Goal: Check status: Check status

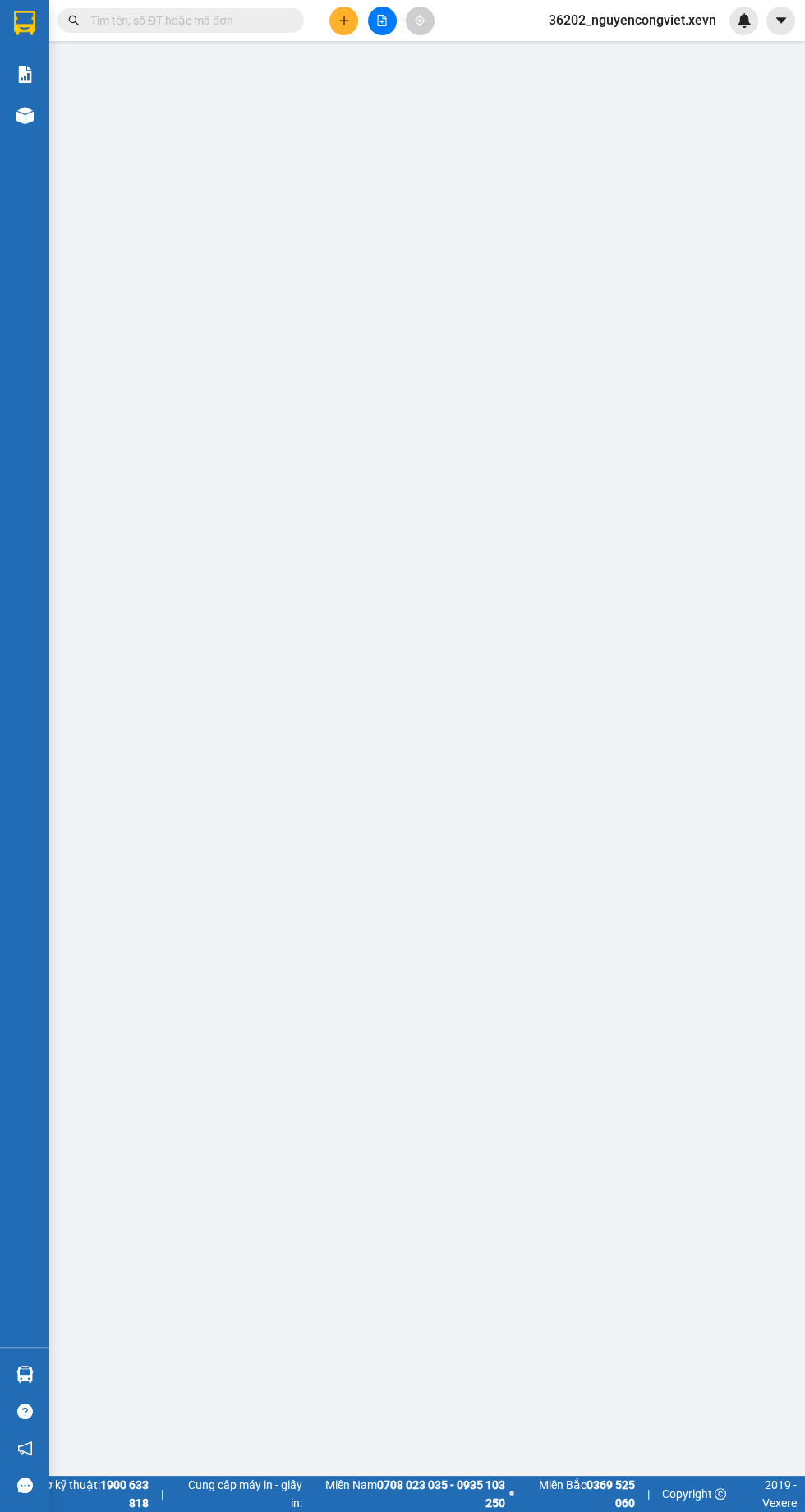
click at [22, 106] on img at bounding box center [25, 115] width 17 height 17
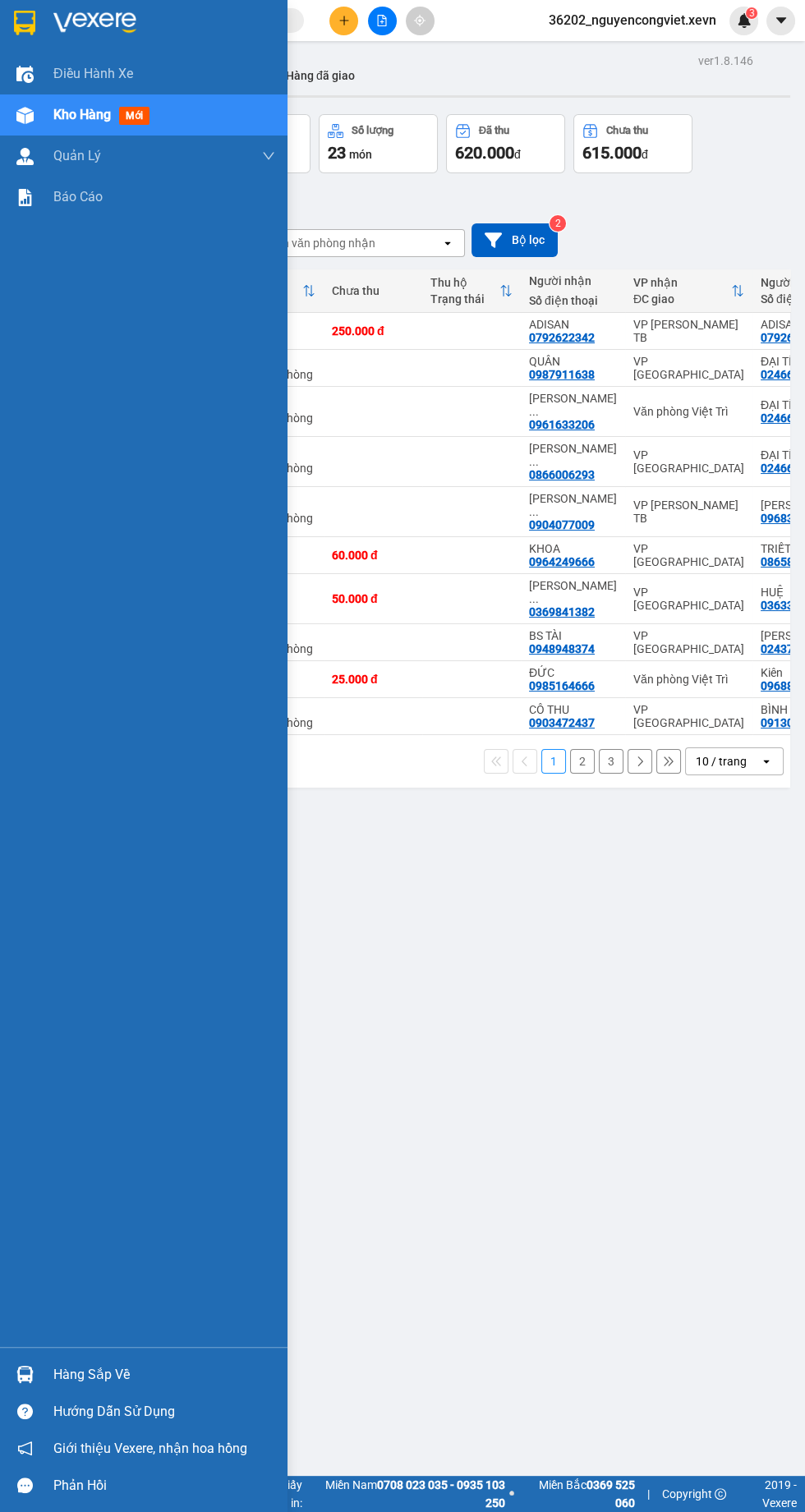
click at [634, 624] on td "VP [GEOGRAPHIC_DATA]" at bounding box center [688, 642] width 127 height 37
checkbox input "true"
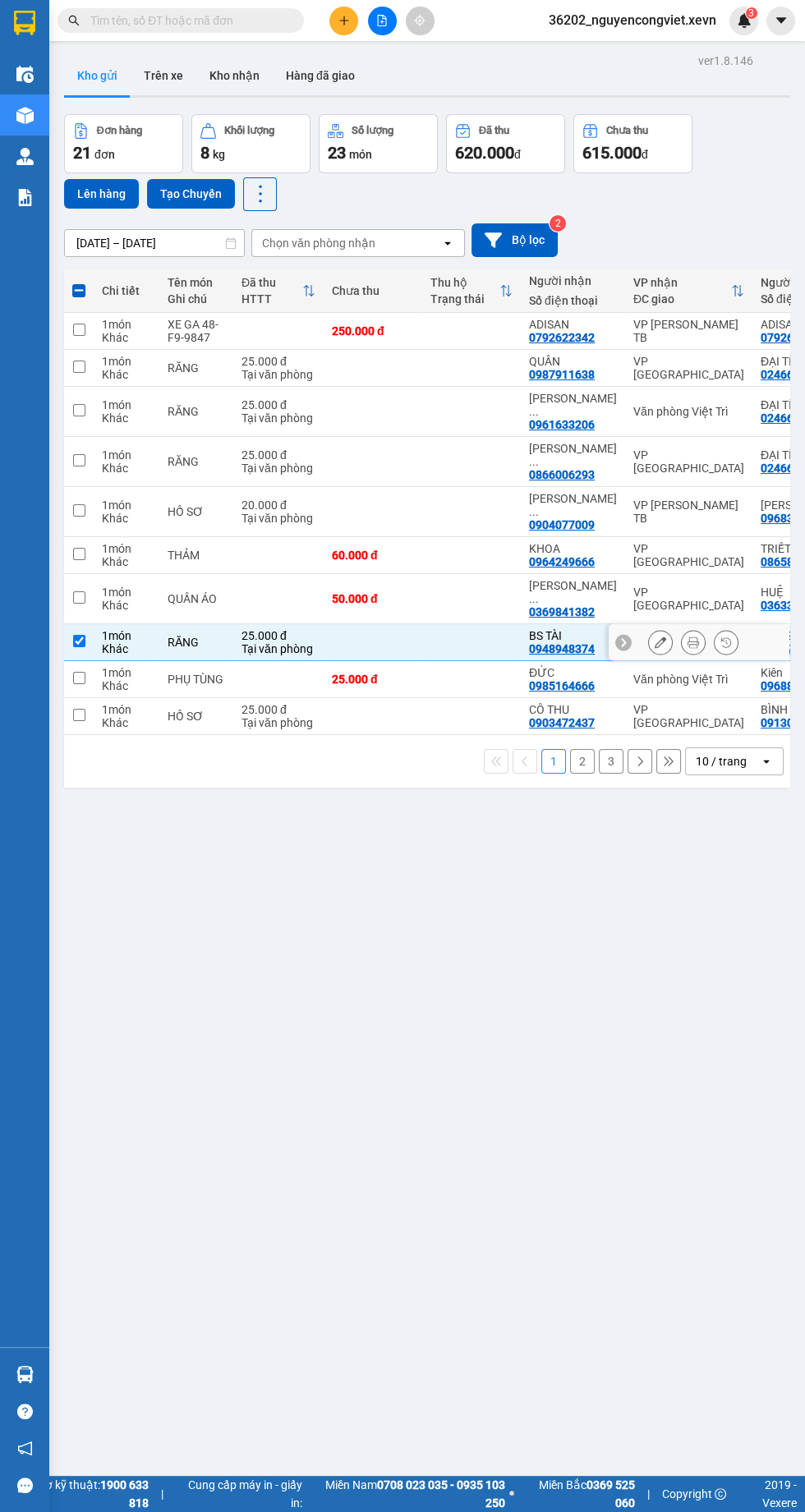
click at [463, 662] on td at bounding box center [471, 680] width 99 height 37
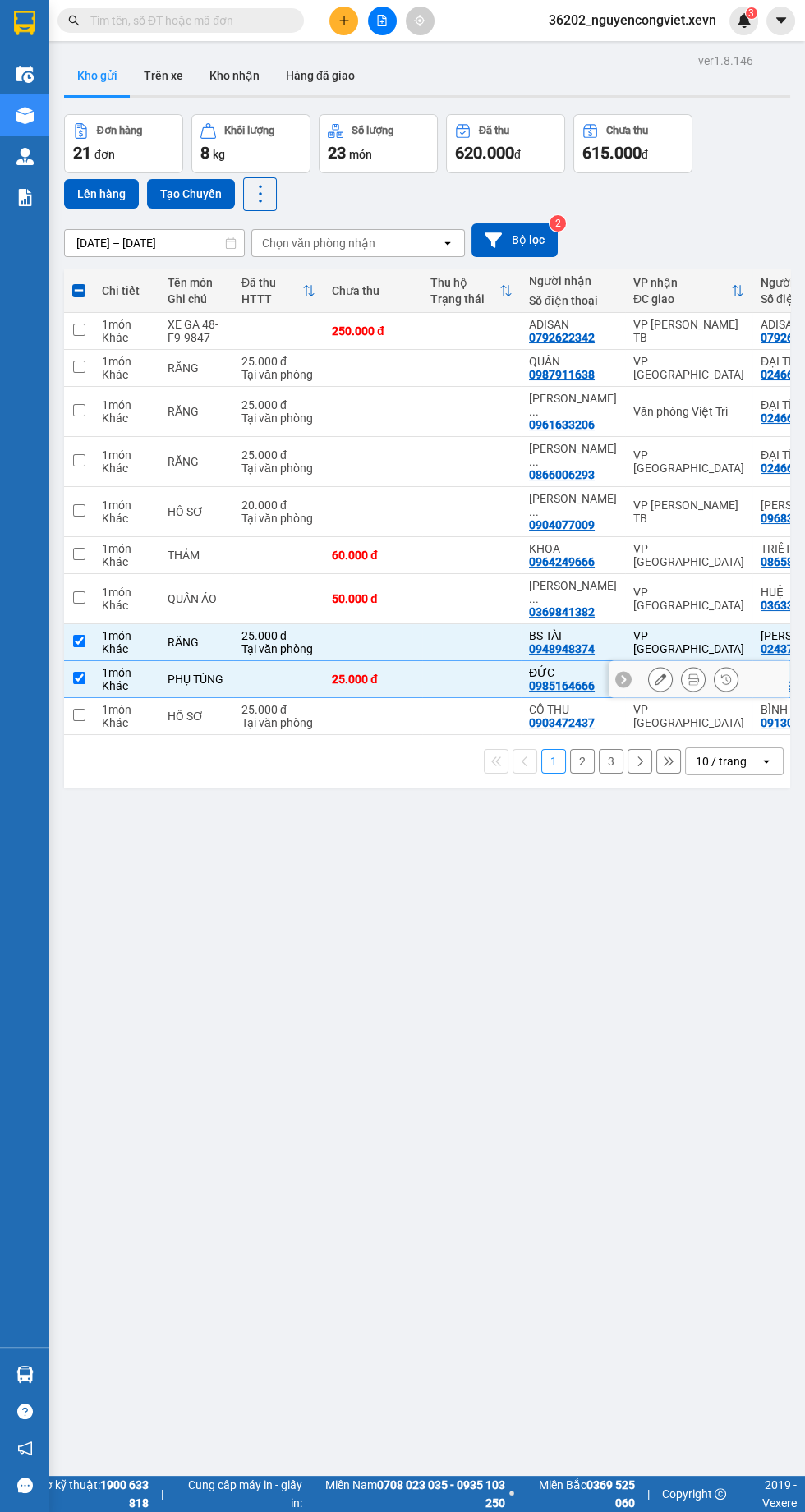
click at [183, 673] on div "PHỤ TÙNG" at bounding box center [196, 679] width 58 height 13
checkbox input "false"
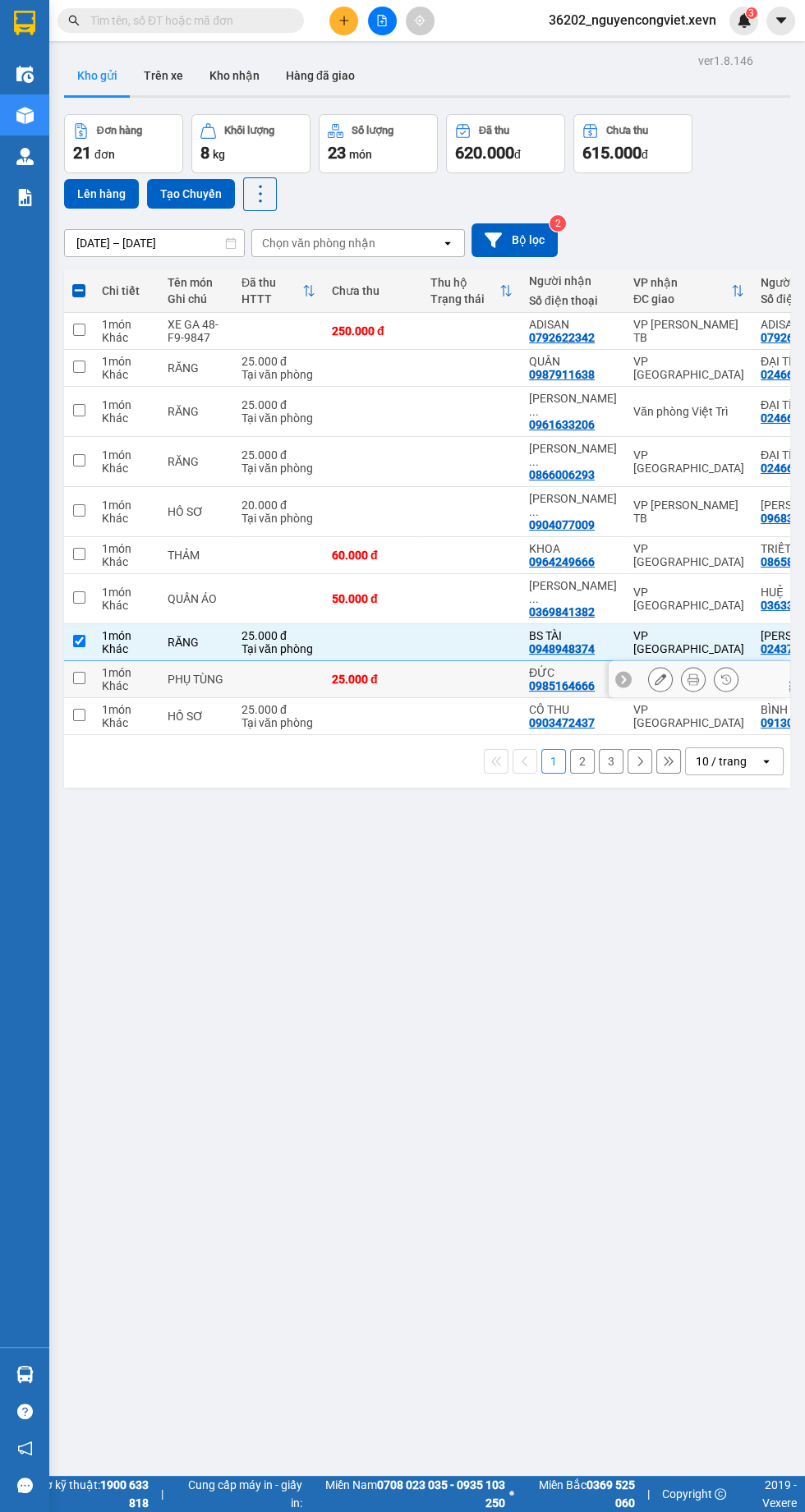
click at [179, 583] on td "QUẦN ÁO" at bounding box center [197, 599] width 74 height 50
checkbox input "true"
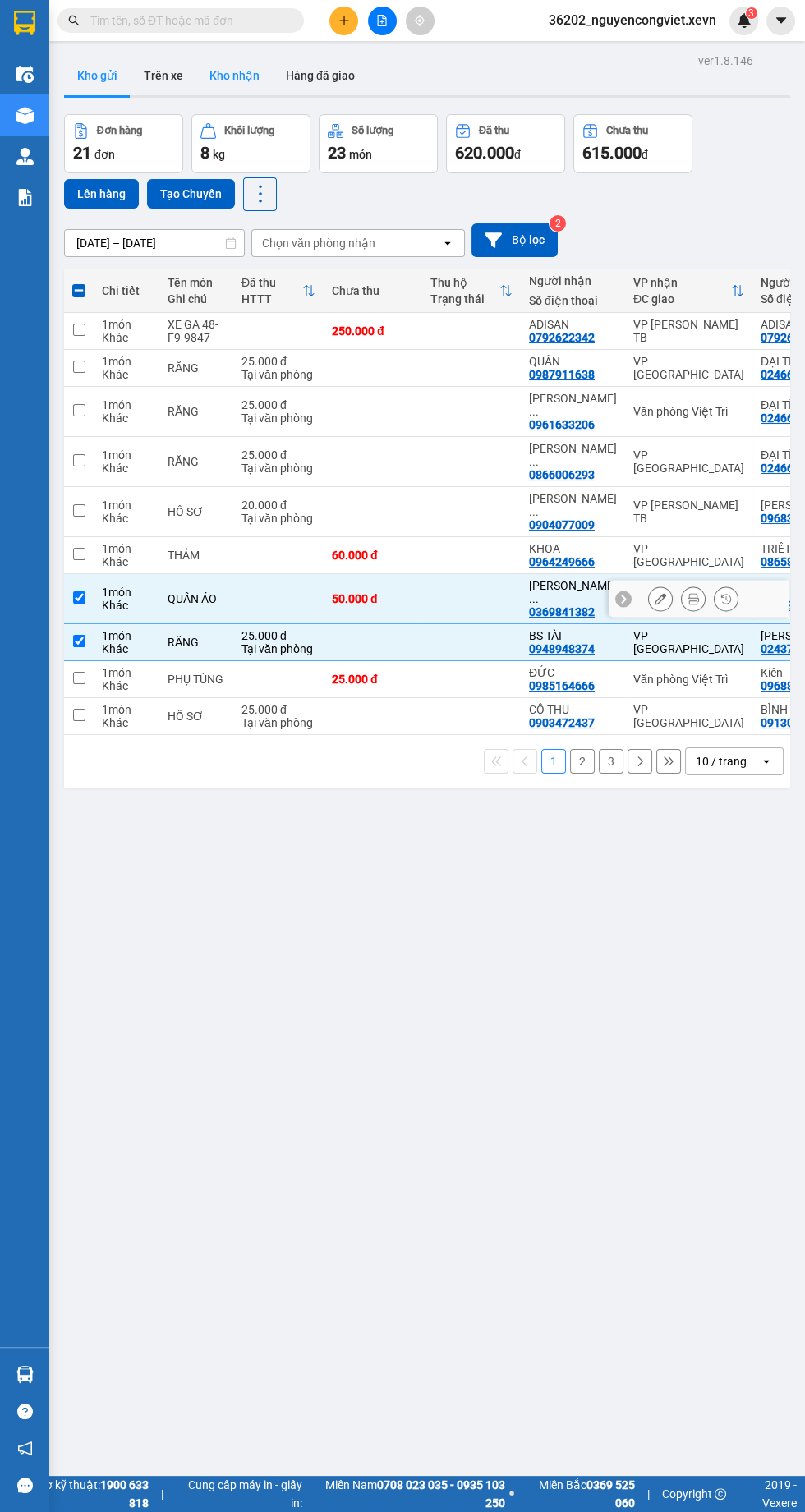
click at [238, 76] on button "Kho nhận" at bounding box center [234, 76] width 76 height 39
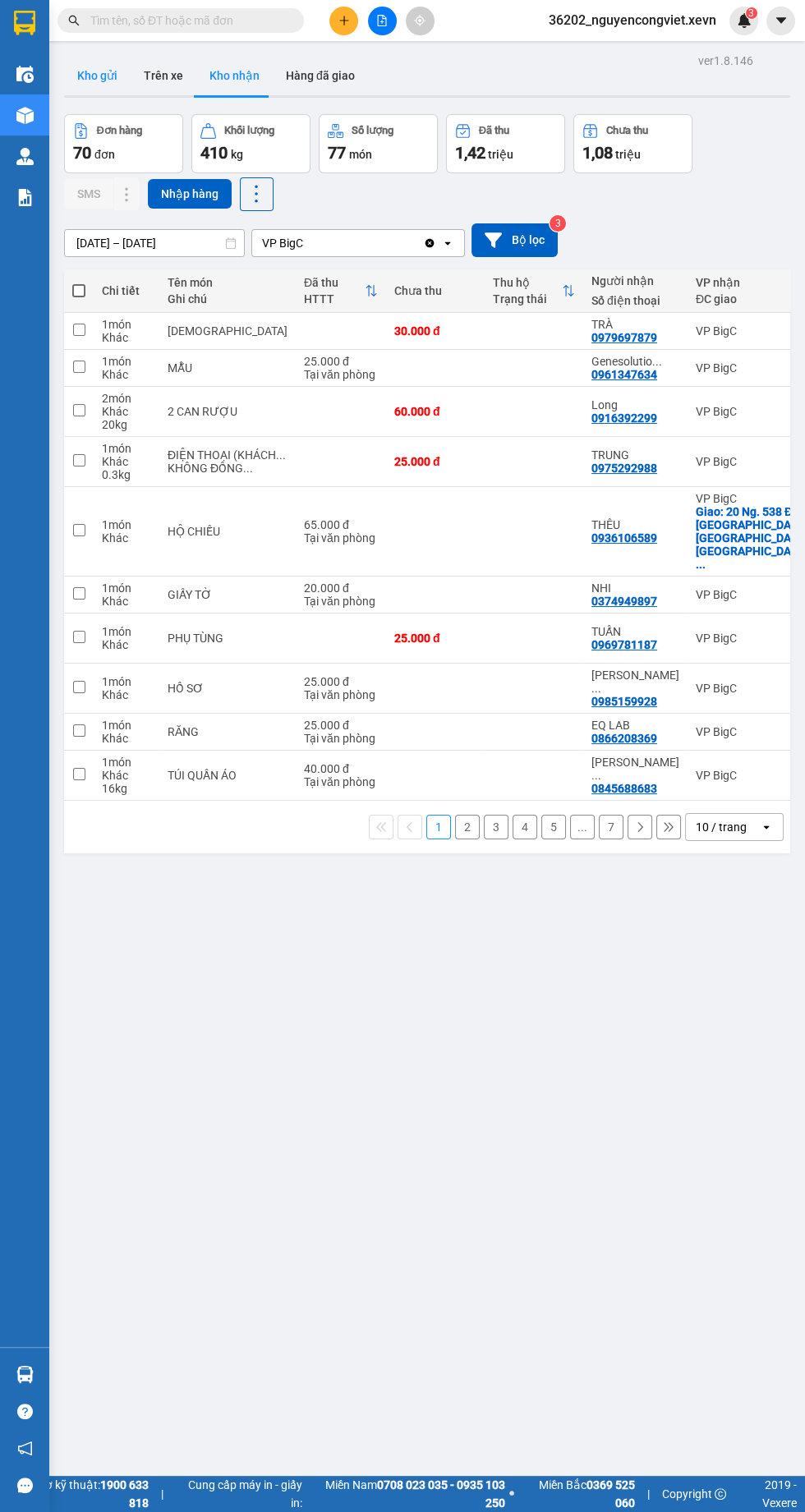
click at [86, 64] on button "Kho gửi" at bounding box center [98, 76] width 67 height 39
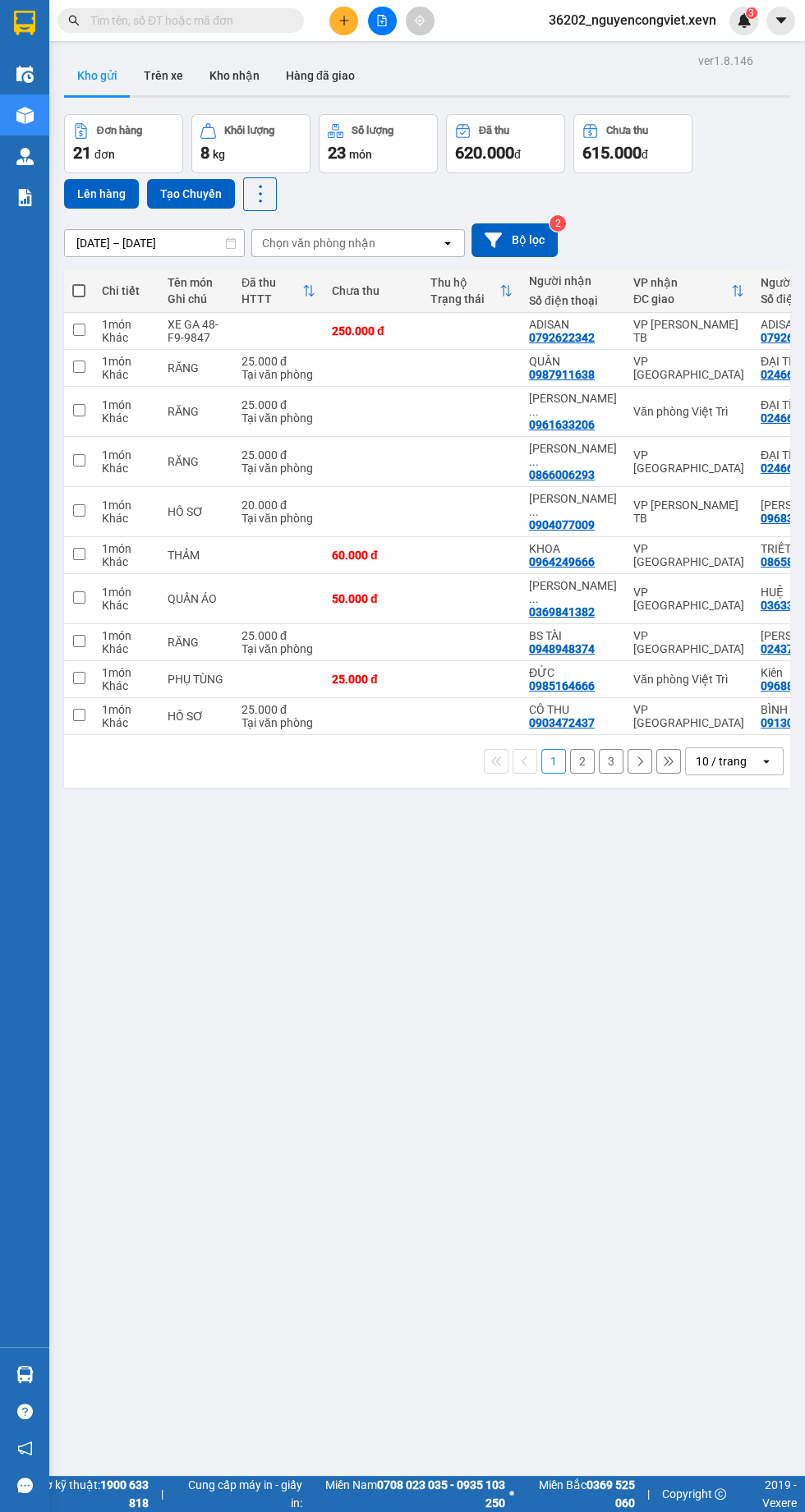
click at [24, 194] on img at bounding box center [25, 197] width 17 height 17
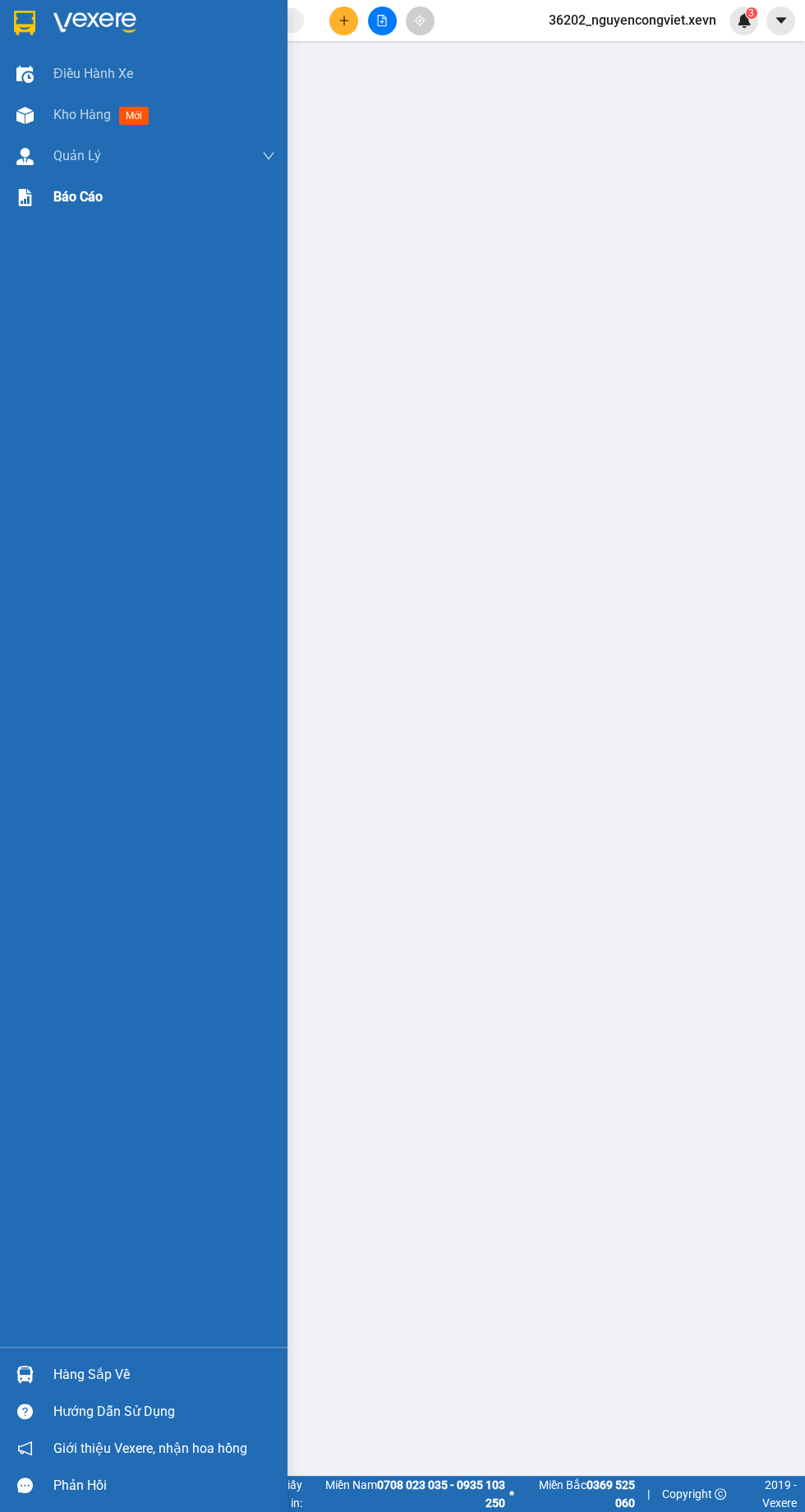
click at [87, 199] on span "Báo cáo" at bounding box center [77, 197] width 49 height 21
click at [58, 116] on span "Kho hàng" at bounding box center [82, 114] width 58 height 15
